Goal: Navigation & Orientation: Go to known website

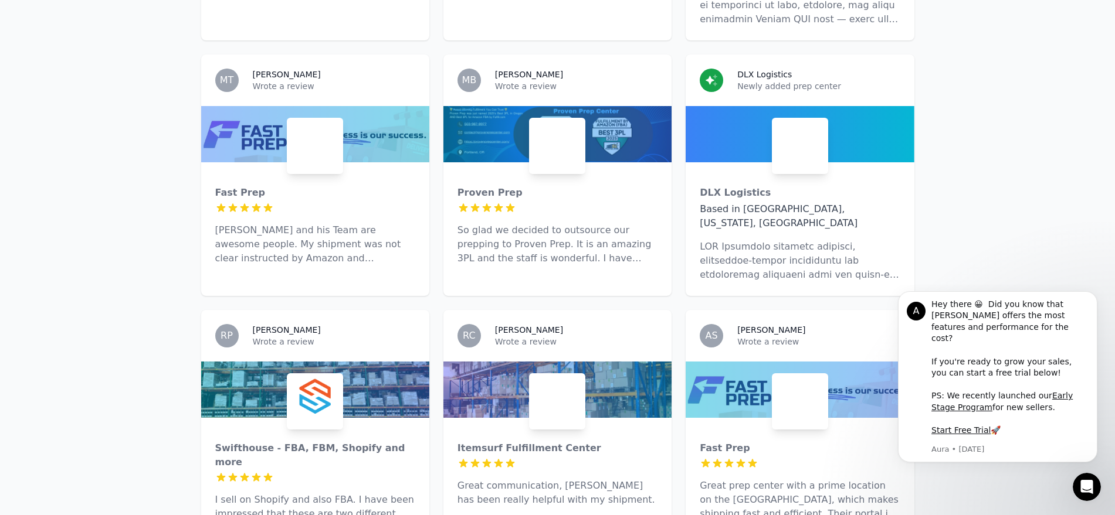
scroll to position [1422, 0]
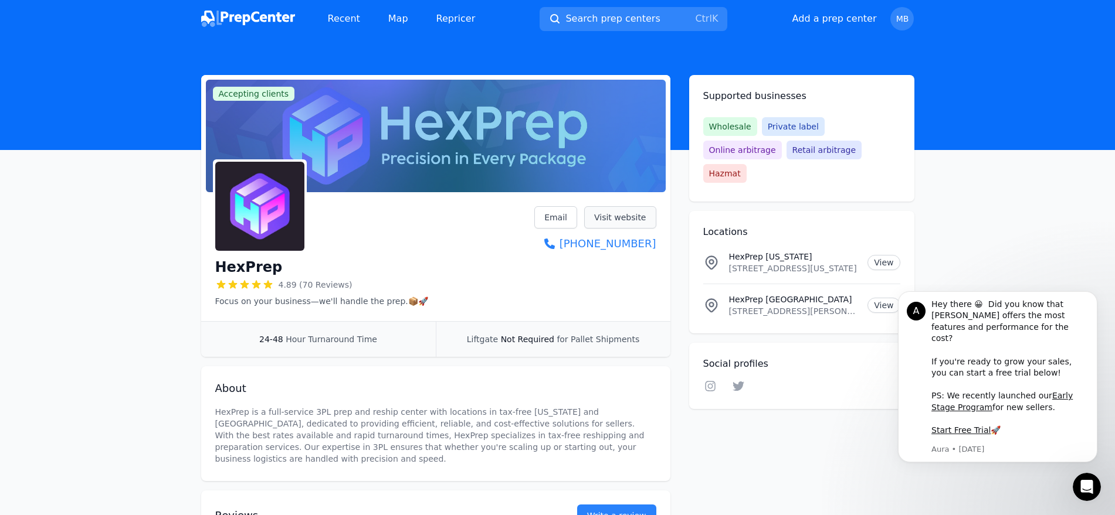
click at [627, 213] on link "Visit website" at bounding box center [620, 217] width 72 height 22
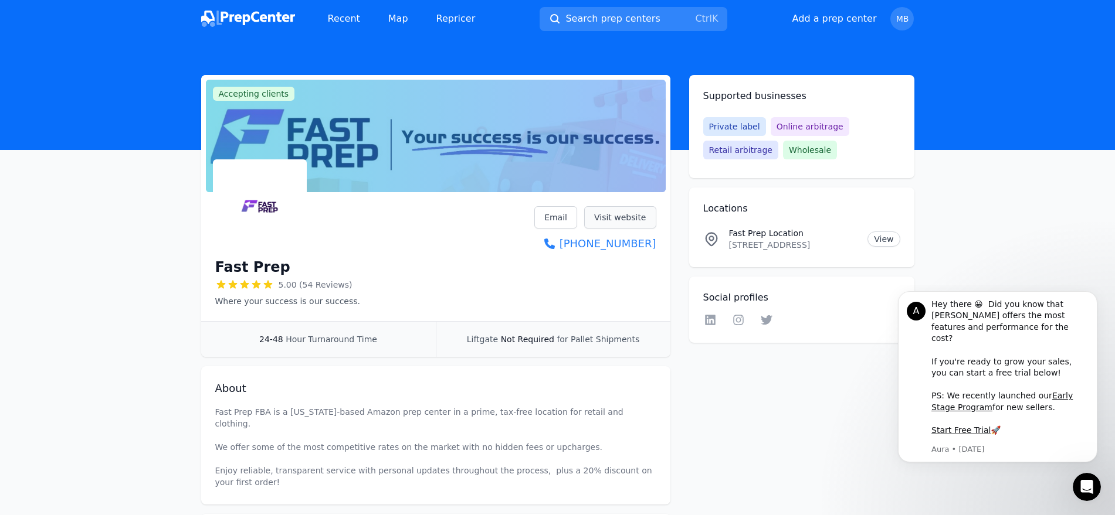
click at [633, 216] on link "Visit website" at bounding box center [620, 217] width 72 height 22
